Goal: Communication & Community: Answer question/provide support

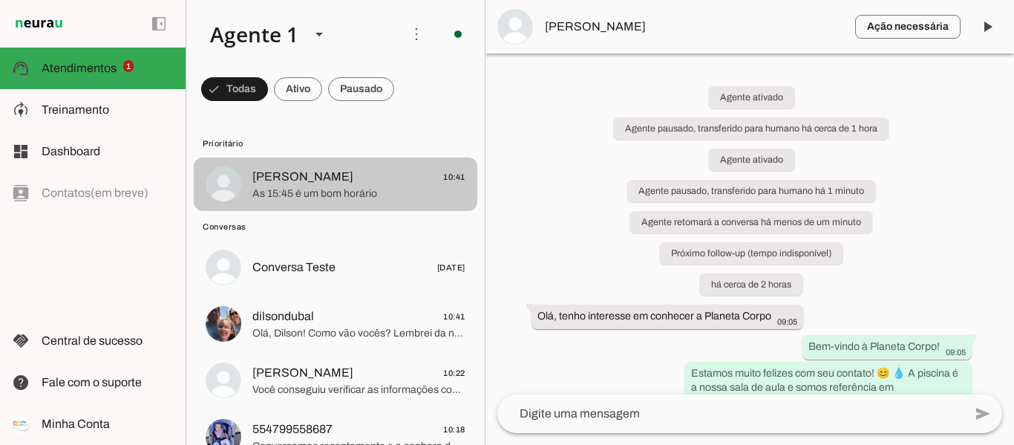
click at [323, 194] on span "As 15:45 é um bom horário" at bounding box center [358, 193] width 213 height 15
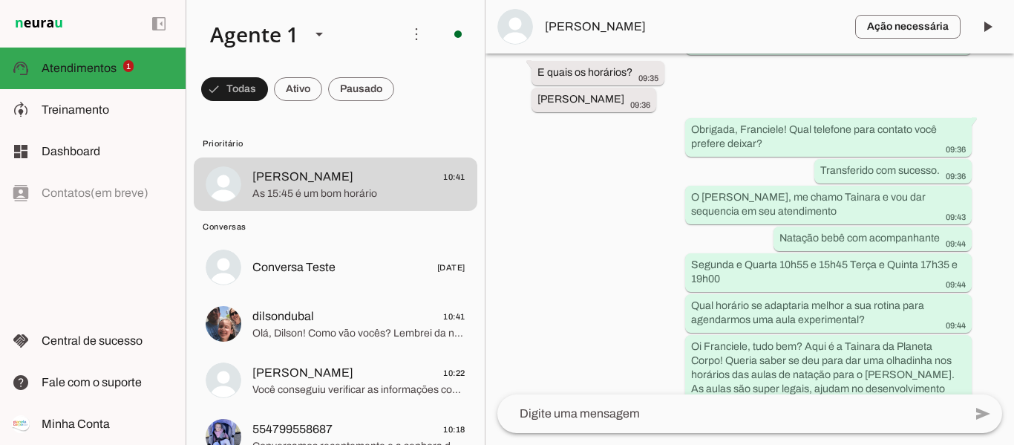
scroll to position [1079, 0]
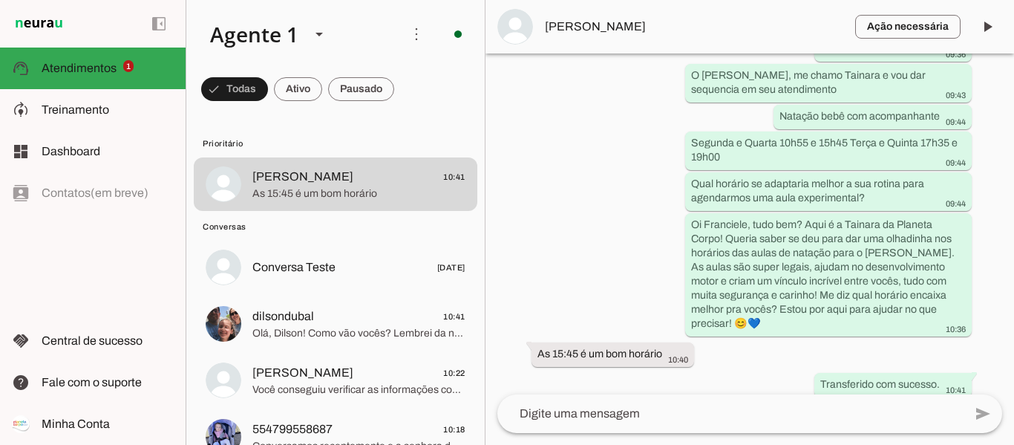
click at [194, 157] on button "[PERSON_NAME] 10:41 As 15:45 é um bom horário" at bounding box center [336, 183] width 284 height 53
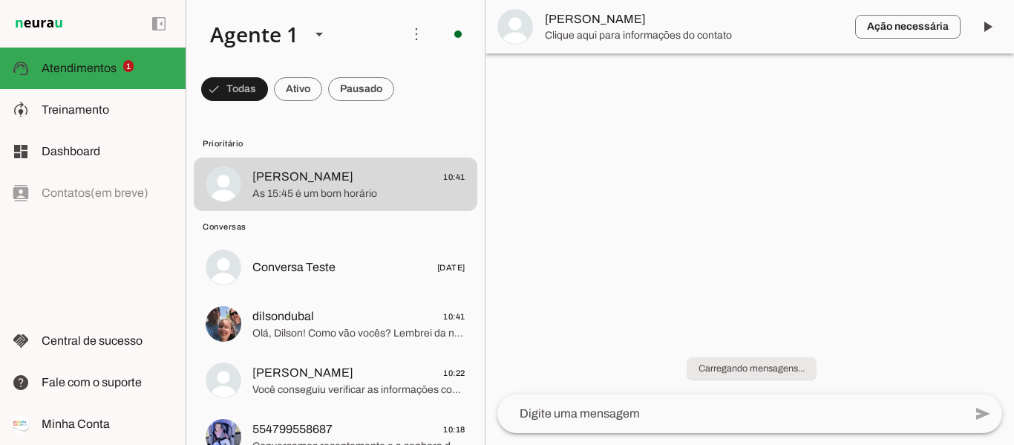
scroll to position [0, 0]
click at [194, 157] on button "[PERSON_NAME] 10:41 As 15:45 é um bom horário" at bounding box center [336, 183] width 284 height 53
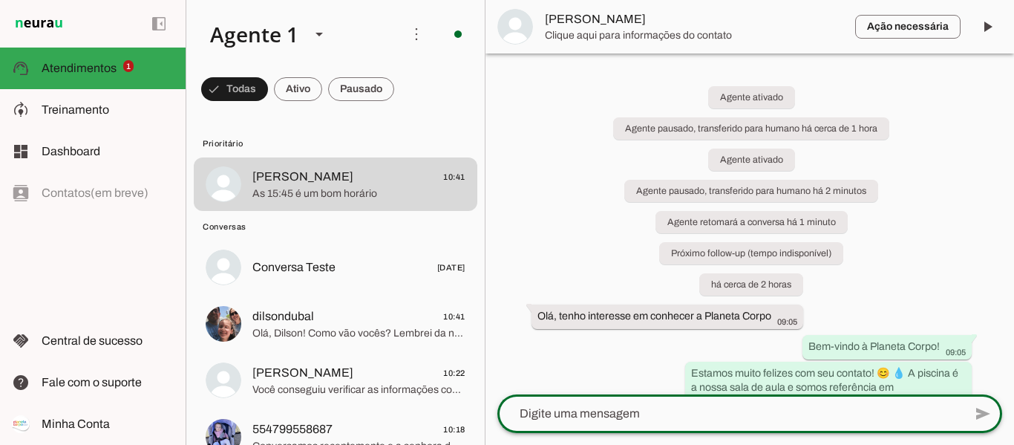
click at [622, 416] on textarea at bounding box center [730, 413] width 466 height 18
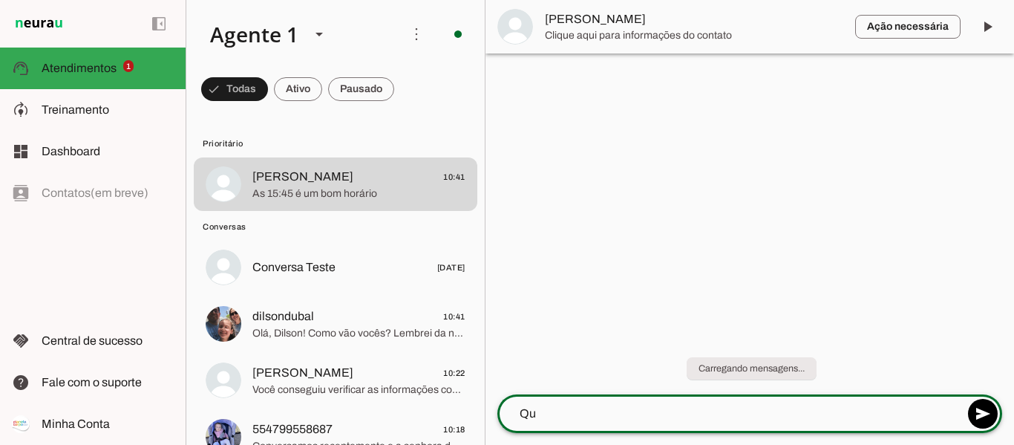
type textarea "Q"
type textarea "V"
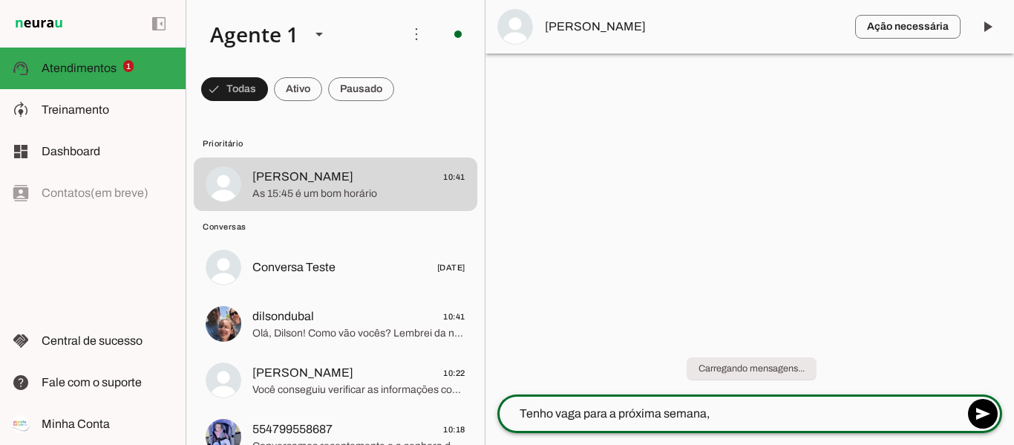
type textarea "Tenho vaga para a próxima semana,"
type md-outlined-text-field "Tenho vaga para a próxima semana,"
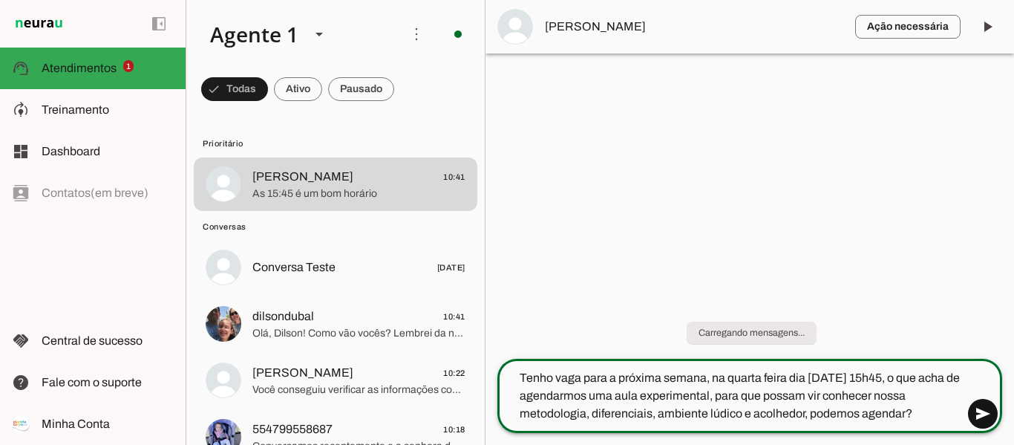
type textarea "Tenho vaga para a próxima semana, na quarta feira dia [DATE] 15h45, o que acha …"
type md-outlined-text-field "Tenho vaga para a próxima semana, na quarta feira dia [DATE] 15h45, o que acha …"
click at [986, 414] on span at bounding box center [983, 414] width 36 height 36
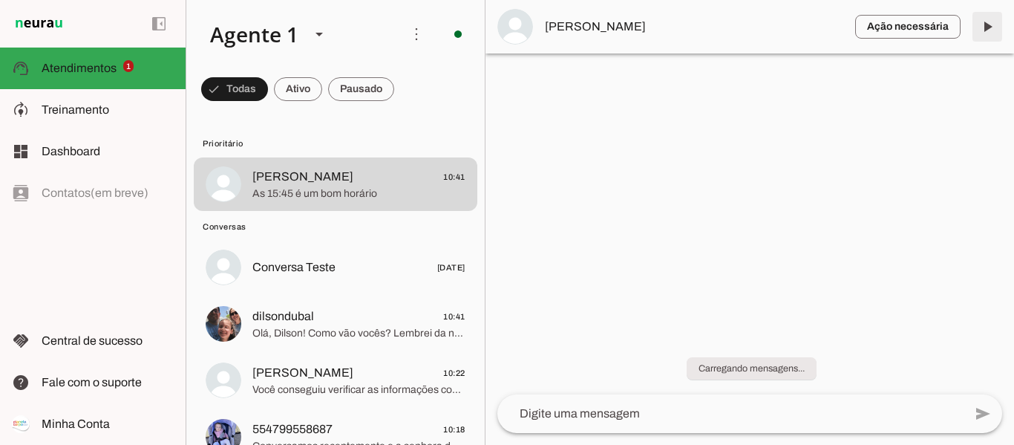
click at [988, 33] on span at bounding box center [987, 27] width 36 height 36
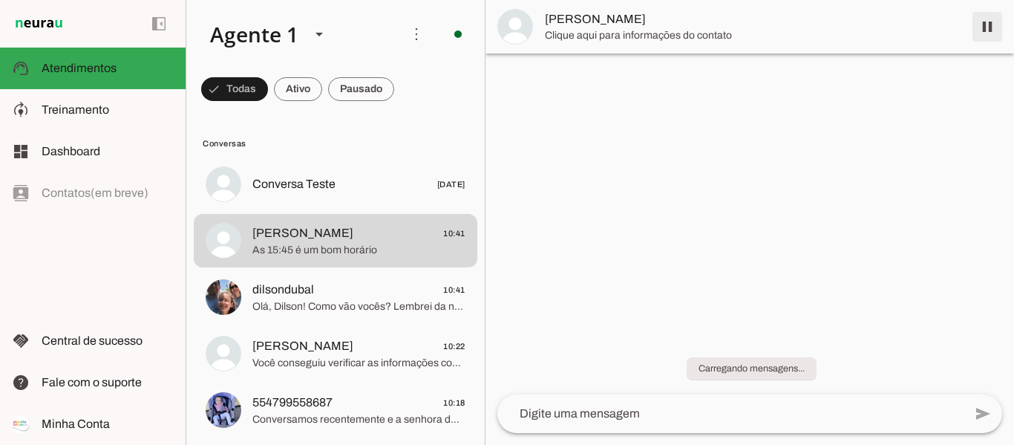
click at [990, 21] on span at bounding box center [987, 27] width 36 height 36
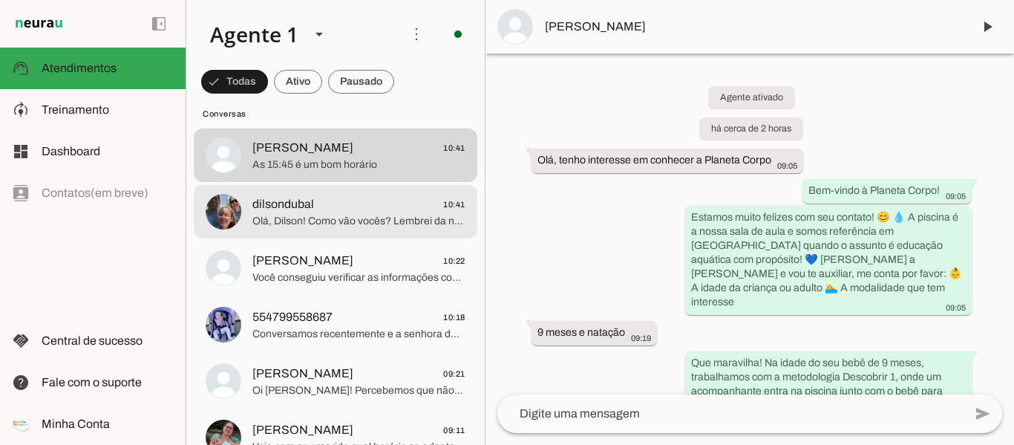
scroll to position [223, 0]
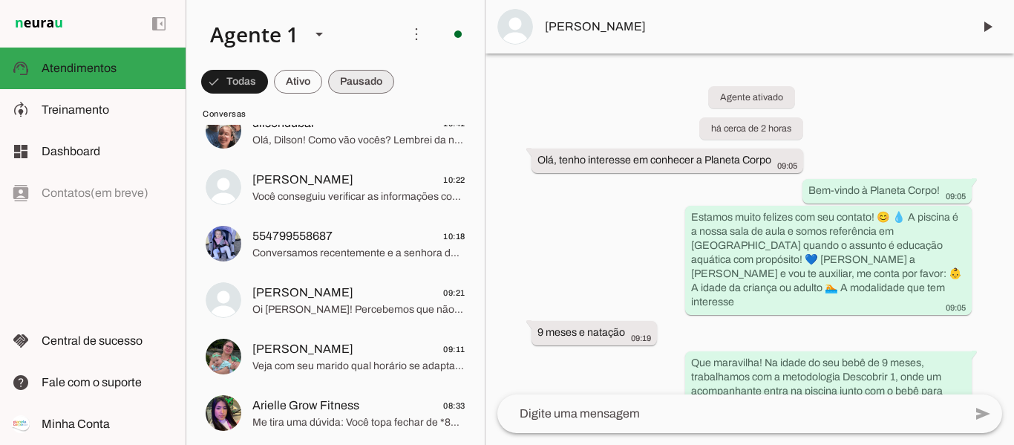
click at [353, 81] on span at bounding box center [361, 82] width 66 height 36
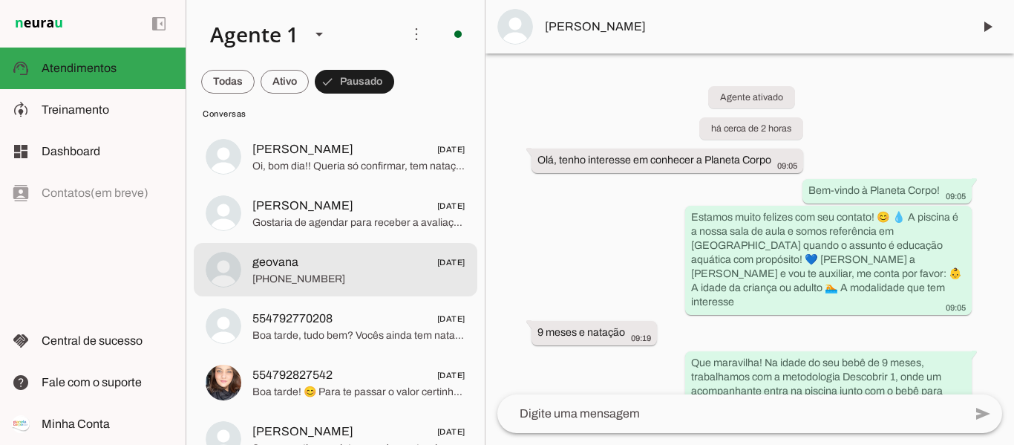
scroll to position [3329, 0]
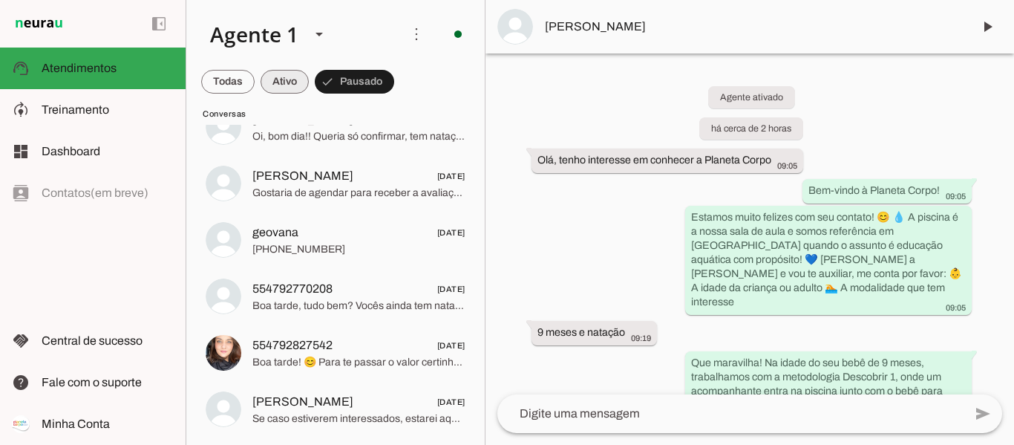
click at [279, 82] on span at bounding box center [285, 82] width 48 height 36
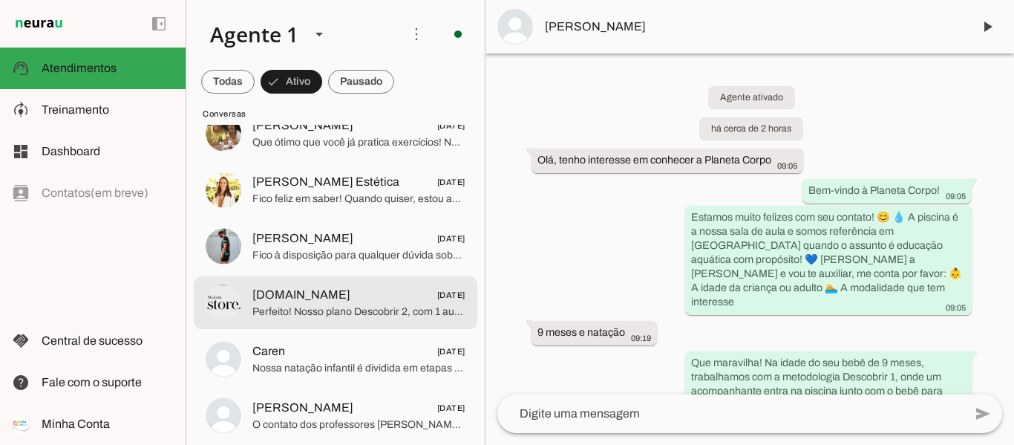
scroll to position [2489, 0]
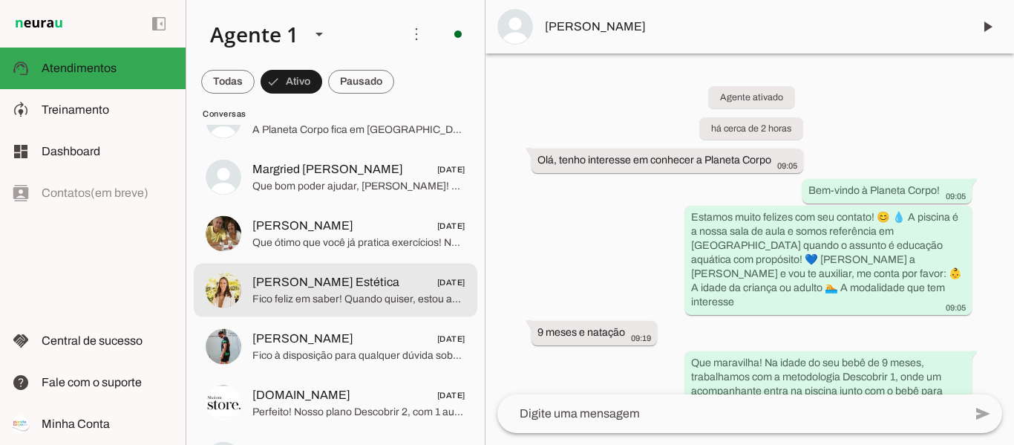
click at [341, 275] on span "[PERSON_NAME] Estética" at bounding box center [325, 282] width 147 height 18
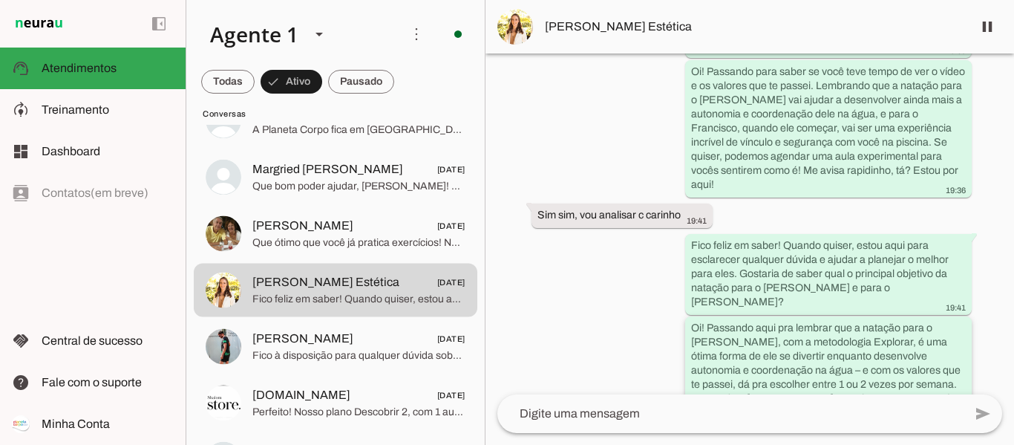
scroll to position [1821, 0]
drag, startPoint x: 537, startPoint y: 189, endPoint x: 684, endPoint y: 389, distance: 248.5
click at [684, 389] on div "Agente ativado Próximo follow-up (tempo indisponível) há 24 dias [GEOGRAPHIC_DA…" at bounding box center [749, 223] width 528 height 341
click at [989, 29] on span at bounding box center [987, 27] width 36 height 36
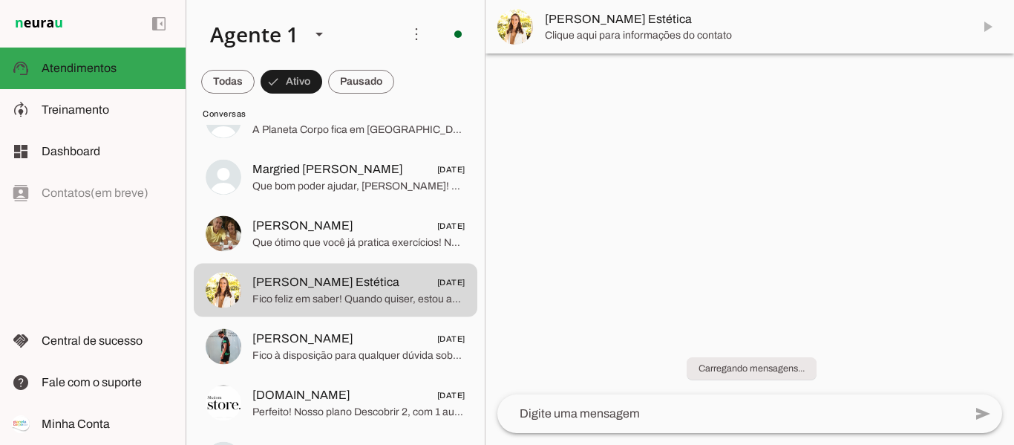
scroll to position [0, 0]
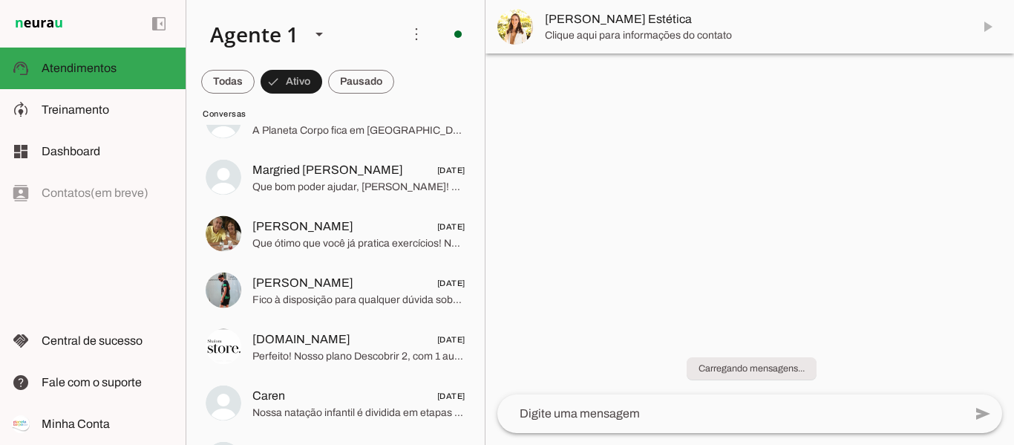
click at [985, 25] on md-item "[PERSON_NAME] Estética" at bounding box center [749, 26] width 528 height 53
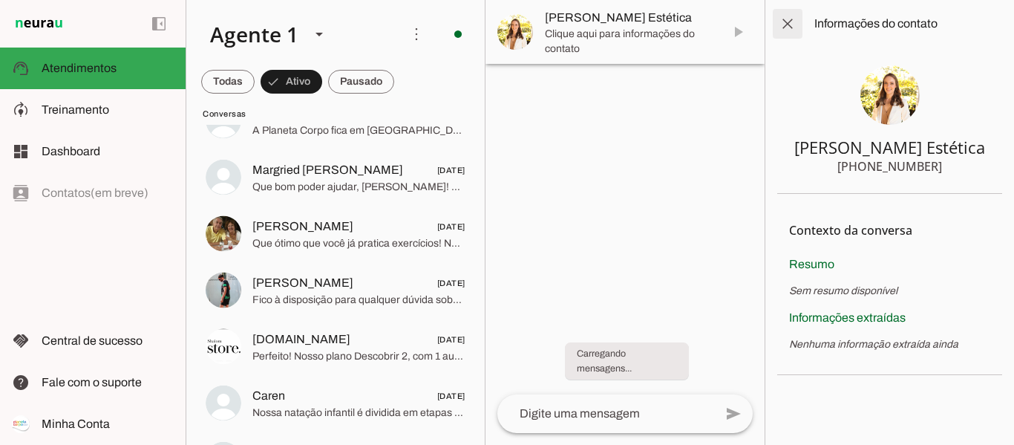
click at [798, 26] on span at bounding box center [788, 24] width 36 height 36
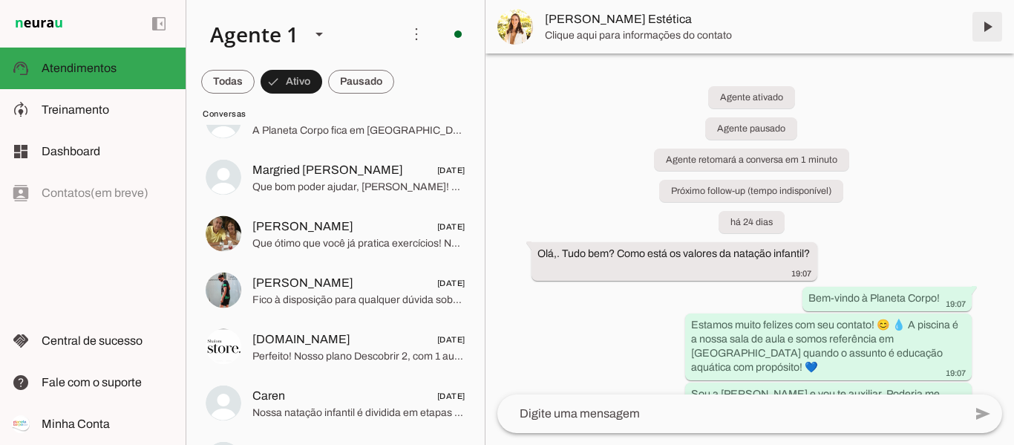
click at [988, 27] on span at bounding box center [987, 27] width 36 height 36
